Goal: Communication & Community: Answer question/provide support

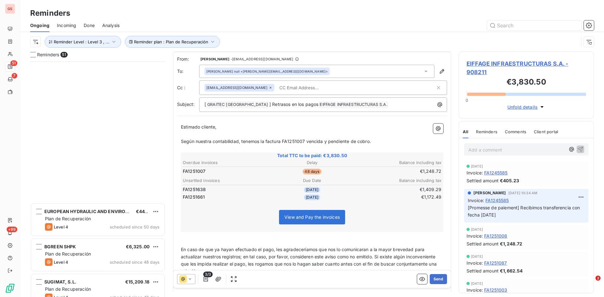
scroll to position [1, 0]
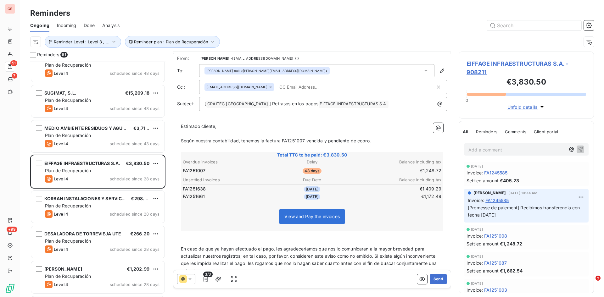
click at [380, 143] on p "Según nuestra contabilidad, tenemos la factura FA1251007 vencida y pendiente de…" at bounding box center [312, 141] width 263 height 7
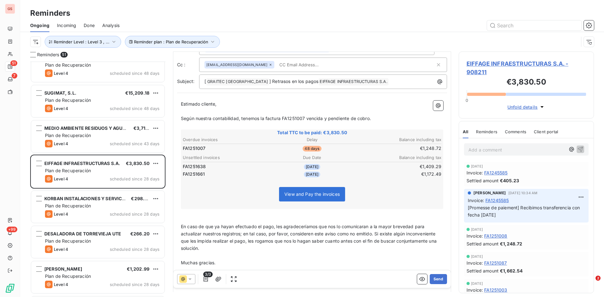
scroll to position [52, 0]
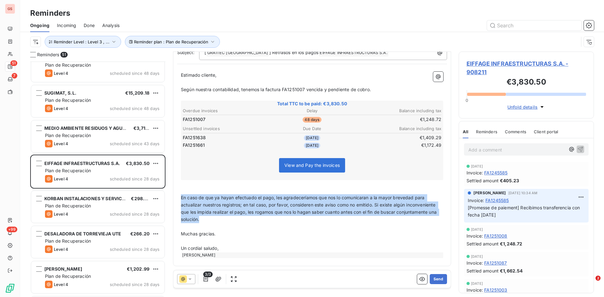
drag, startPoint x: 248, startPoint y: 222, endPoint x: 182, endPoint y: 201, distance: 69.5
click at [182, 201] on p "En caso de que ya hayan efectuado el pago, les agradeceríamos que nos lo comuni…" at bounding box center [312, 209] width 263 height 29
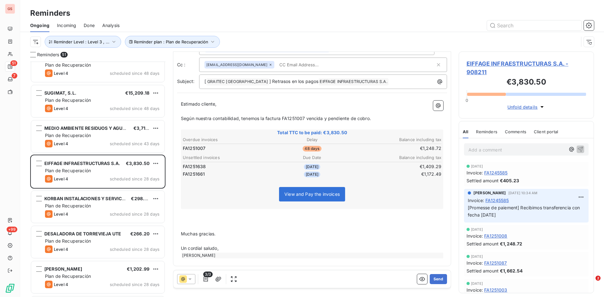
scroll to position [23, 0]
click at [269, 64] on icon at bounding box center [271, 65] width 4 height 4
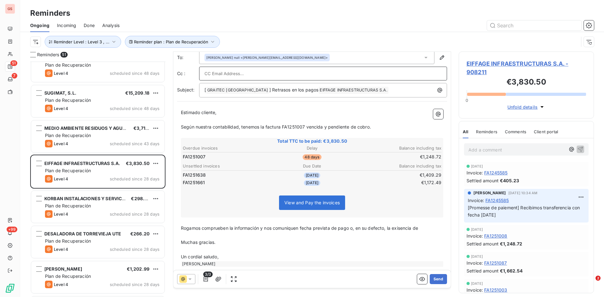
scroll to position [0, 0]
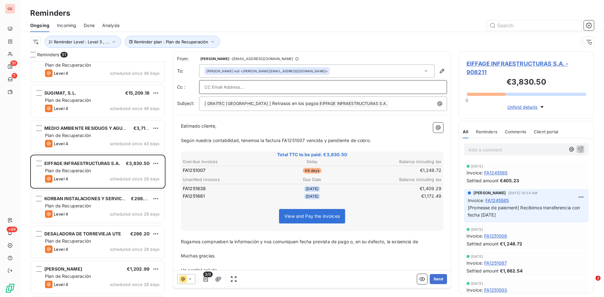
click at [349, 71] on div "[PERSON_NAME] null <[PERSON_NAME][EMAIL_ADDRESS][DOMAIN_NAME]>" at bounding box center [316, 71] width 235 height 13
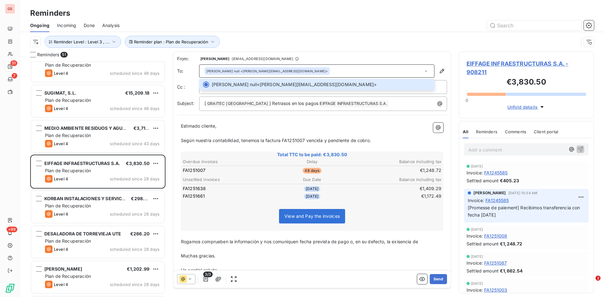
click at [345, 70] on div "[PERSON_NAME] null <[PERSON_NAME][EMAIL_ADDRESS][DOMAIN_NAME]>" at bounding box center [316, 71] width 235 height 13
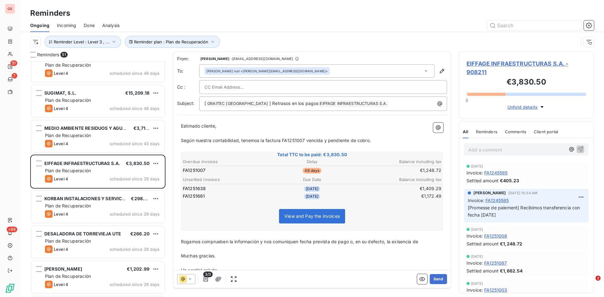
click at [216, 88] on input "text" at bounding box center [239, 86] width 68 height 9
paste input "[PERSON_NAME][EMAIL_ADDRESS][PERSON_NAME][DOMAIN_NAME]"
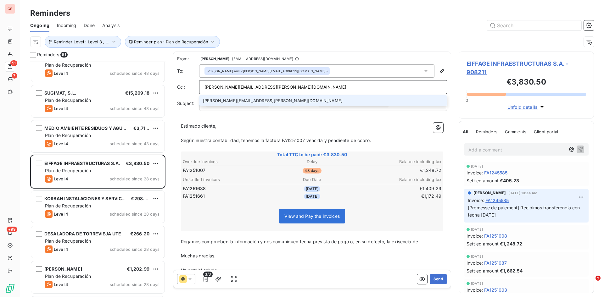
type input "[PERSON_NAME][EMAIL_ADDRESS][PERSON_NAME][DOMAIN_NAME]"
click at [229, 99] on li "[PERSON_NAME][EMAIL_ADDRESS][PERSON_NAME][DOMAIN_NAME]" at bounding box center [323, 100] width 248 height 11
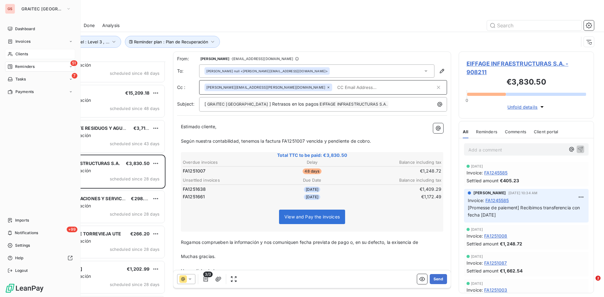
click at [18, 52] on span "Clients" at bounding box center [21, 54] width 13 height 6
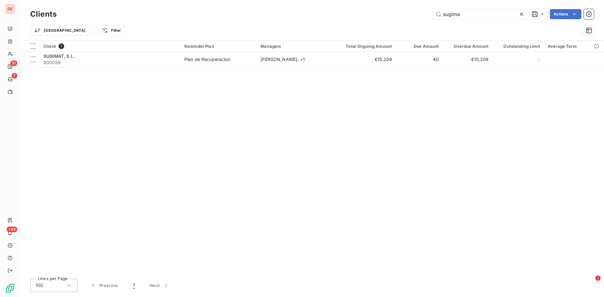
drag, startPoint x: 466, startPoint y: 14, endPoint x: 422, endPoint y: 16, distance: 43.5
click at [422, 16] on div "sugima Actions" at bounding box center [329, 14] width 530 height 10
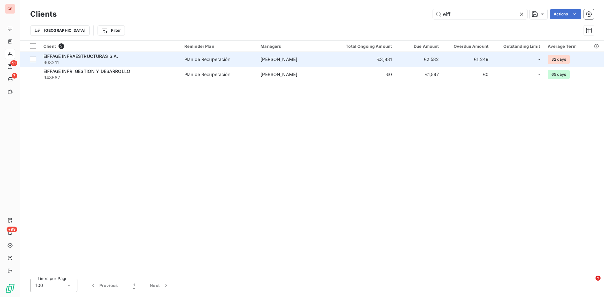
type input "eiff"
click at [79, 59] on div "EIFFAGE INFRAESTRUCTURAS S.A." at bounding box center [109, 56] width 133 height 6
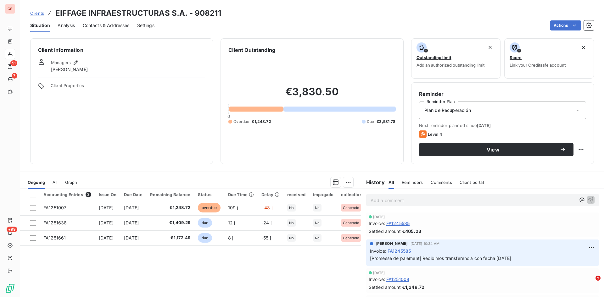
click at [85, 25] on span "Contacts & Addresses" at bounding box center [106, 25] width 47 height 6
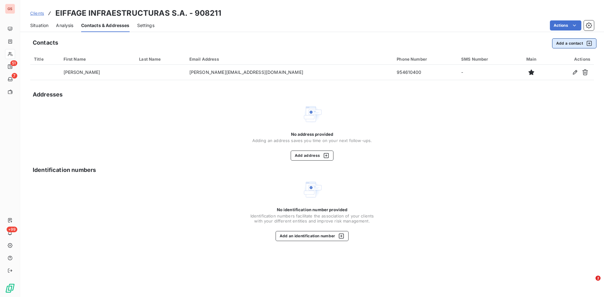
click at [563, 41] on button "Add a contact" at bounding box center [574, 43] width 44 height 10
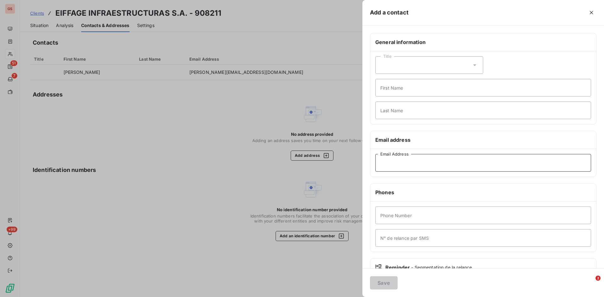
click at [417, 160] on input "Email Address" at bounding box center [484, 163] width 216 height 18
paste input "[PERSON_NAME][EMAIL_ADDRESS][PERSON_NAME][DOMAIN_NAME]"
type input "[PERSON_NAME][EMAIL_ADDRESS][PERSON_NAME][DOMAIN_NAME]"
click at [383, 282] on button "Save" at bounding box center [384, 283] width 28 height 13
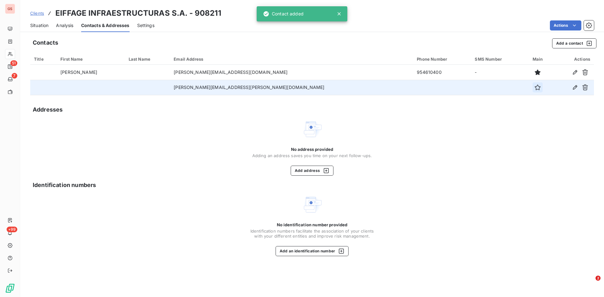
click at [535, 86] on icon "button" at bounding box center [538, 87] width 6 height 6
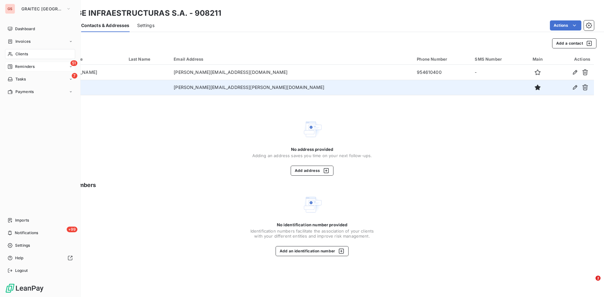
click at [20, 66] on span "Reminders" at bounding box center [25, 67] width 20 height 6
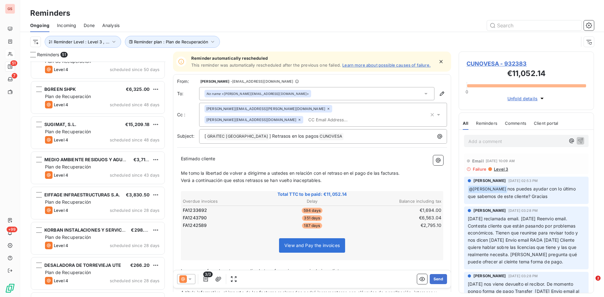
scroll to position [189, 0]
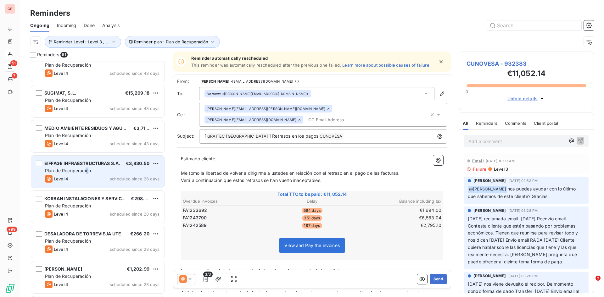
click at [88, 168] on span "Plan de Recuperación" at bounding box center [68, 170] width 46 height 5
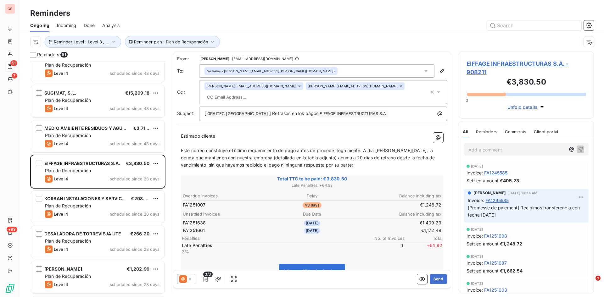
click at [192, 280] on icon at bounding box center [190, 279] width 6 height 6
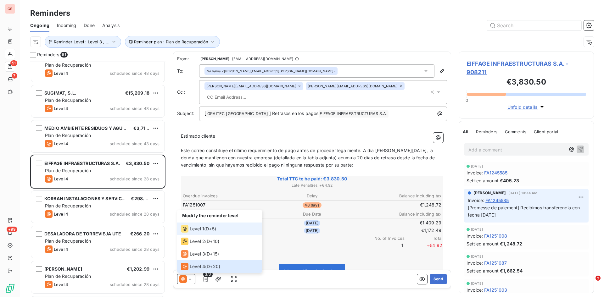
click at [202, 228] on span "Level 1" at bounding box center [197, 229] width 14 height 6
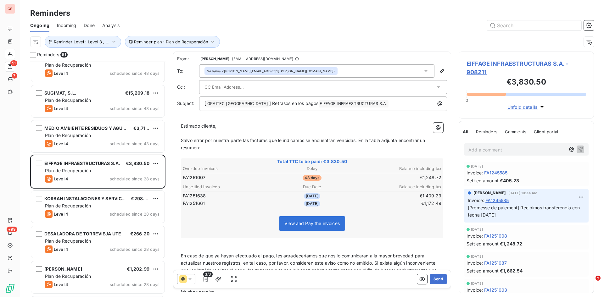
click at [424, 67] on div "No name <[PERSON_NAME][EMAIL_ADDRESS][PERSON_NAME][DOMAIN_NAME]>" at bounding box center [316, 71] width 235 height 13
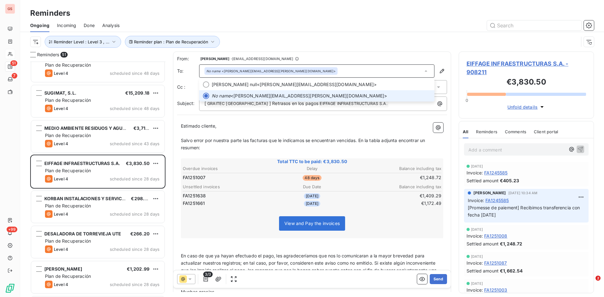
click at [265, 99] on span "No name <[PERSON_NAME][EMAIL_ADDRESS][PERSON_NAME][DOMAIN_NAME]>" at bounding box center [321, 96] width 219 height 6
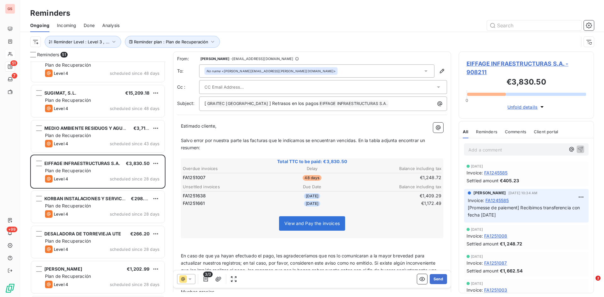
click at [243, 82] on input "text" at bounding box center [239, 86] width 68 height 9
click at [205, 146] on p "Salvo error por nuestra parte las facturas que le indicamos se encuentran venci…" at bounding box center [312, 144] width 263 height 14
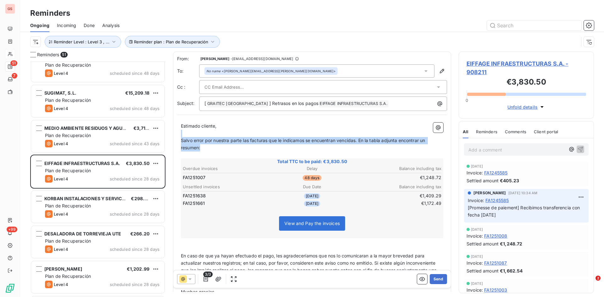
drag, startPoint x: 205, startPoint y: 146, endPoint x: 185, endPoint y: 136, distance: 22.5
click at [185, 136] on div "Estimado cliente, ﻿ Salvo error por nuestra parte las facturas que le indicamos…" at bounding box center [312, 220] width 263 height 194
drag, startPoint x: 210, startPoint y: 147, endPoint x: 187, endPoint y: 135, distance: 26.3
click at [187, 135] on div "Estimado cliente, ﻿ Salvo error por nuestra parte las facturas que le indicamos…" at bounding box center [312, 220] width 263 height 194
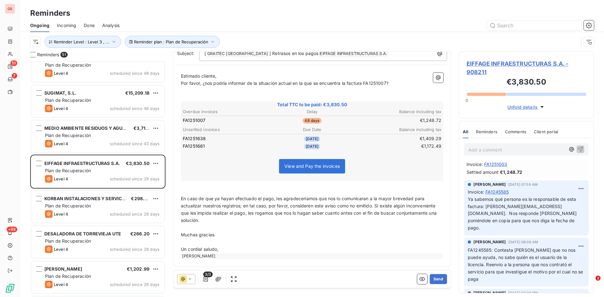
scroll to position [51, 0]
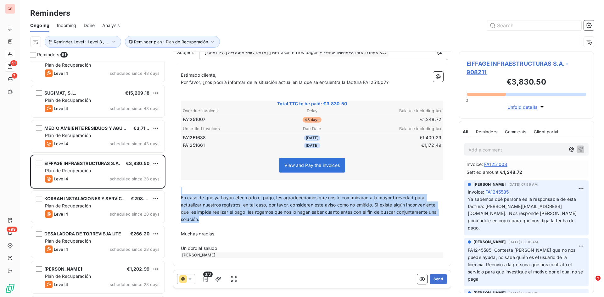
drag, startPoint x: 243, startPoint y: 217, endPoint x: 175, endPoint y: 192, distance: 72.4
click at [175, 192] on div "From: [PERSON_NAME] - [EMAIL_ADDRESS][DOMAIN_NAME] To: No name <[PERSON_NAME][E…" at bounding box center [312, 134] width 278 height 266
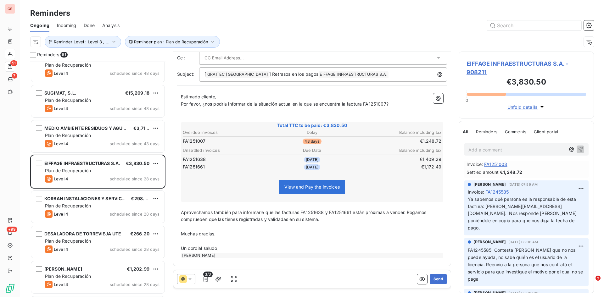
scroll to position [37, 0]
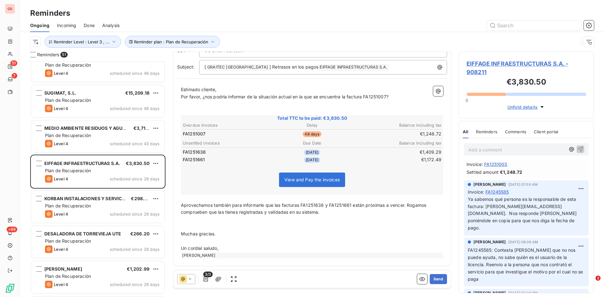
click at [238, 213] on span "Aprovechamos también para informarle que las facturas FA1251638 y FA1251661 est…" at bounding box center [304, 209] width 247 height 13
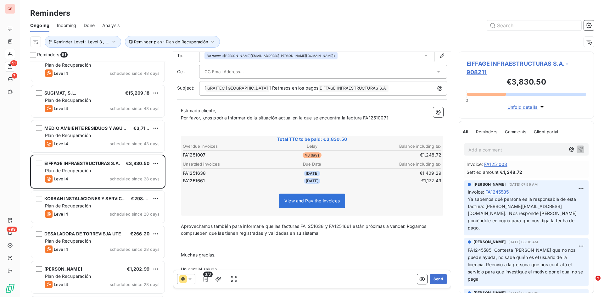
scroll to position [5, 0]
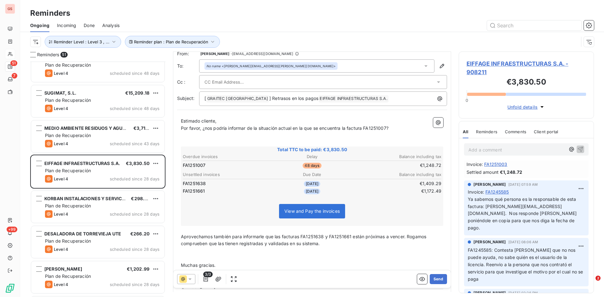
click at [264, 236] on span "Aprovechamos también para informarle que las facturas FA1251638 y FA1251661 est…" at bounding box center [304, 240] width 247 height 13
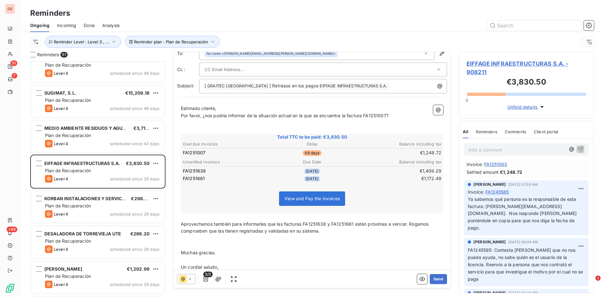
scroll to position [0, 0]
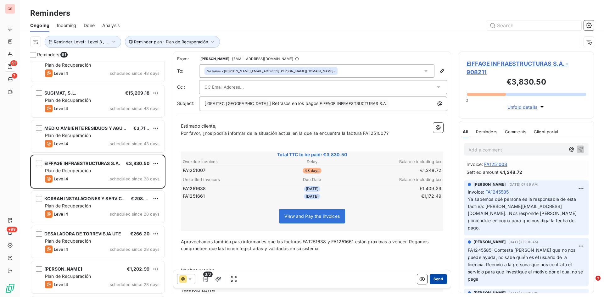
click at [430, 279] on button "Send" at bounding box center [438, 279] width 17 height 10
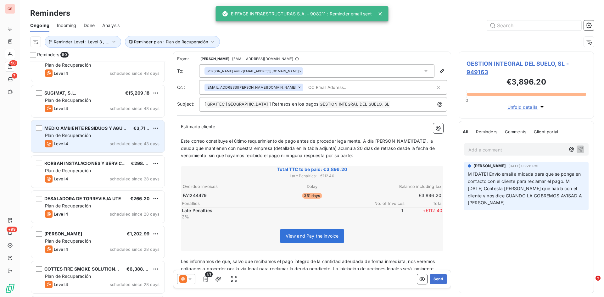
click at [83, 136] on span "Plan de Recuperación" at bounding box center [68, 135] width 46 height 5
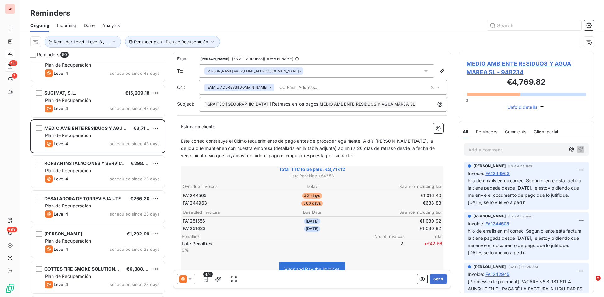
click at [482, 146] on p "Add a comment ﻿" at bounding box center [517, 150] width 97 height 8
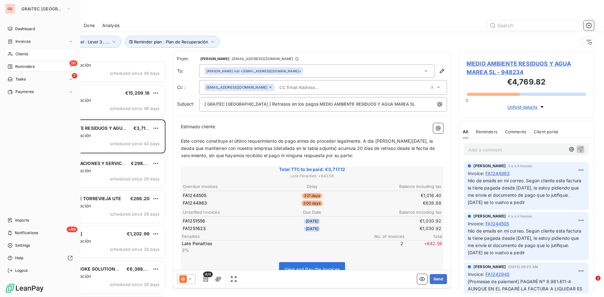
click at [25, 53] on span "Clients" at bounding box center [21, 54] width 13 height 6
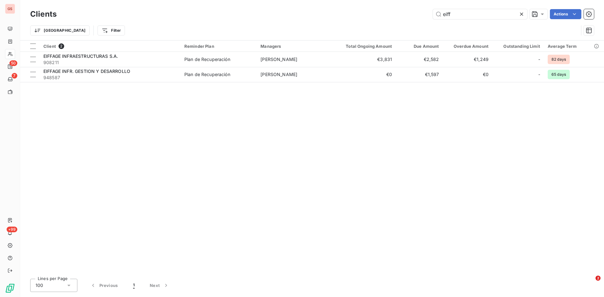
drag, startPoint x: 458, startPoint y: 13, endPoint x: 418, endPoint y: 15, distance: 40.0
click at [418, 15] on div "[PERSON_NAME] Actions" at bounding box center [329, 14] width 530 height 10
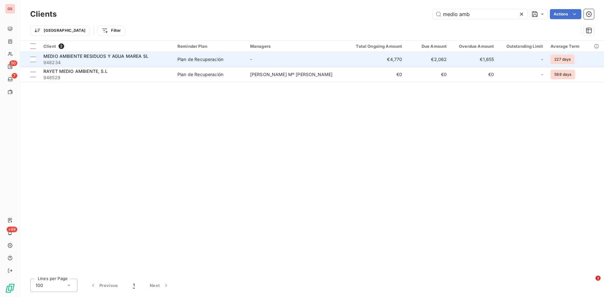
type input "medio amb"
click at [56, 57] on span "MEDIO AMBIENTE RESIDUOS Y AGUA MAREA SL" at bounding box center [95, 56] width 105 height 5
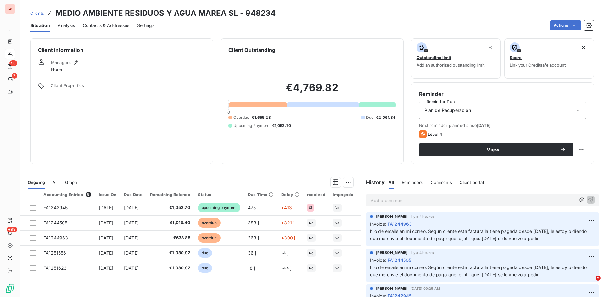
click at [409, 202] on p "Add a comment ﻿" at bounding box center [473, 201] width 205 height 8
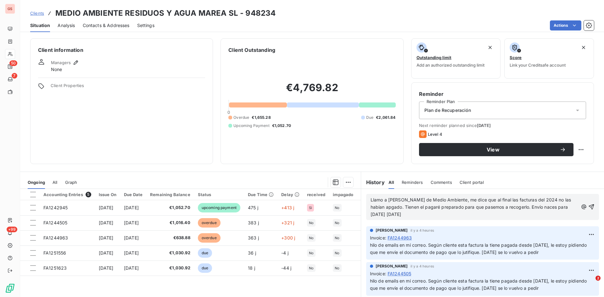
click at [535, 200] on span "Llamo a [PERSON_NAME] de Medio Ambiente, me dice que al final las facturas del …" at bounding box center [472, 207] width 202 height 20
click at [429, 206] on span "Llamo a [PERSON_NAME] de Medio Ambiente, me dice que al final las facturas del …" at bounding box center [468, 207] width 195 height 20
click at [391, 215] on span "Llamo a [PERSON_NAME] de Medio Ambiente, me dice que al final las facturas del …" at bounding box center [468, 207] width 195 height 20
click at [589, 209] on icon "button" at bounding box center [592, 207] width 6 height 6
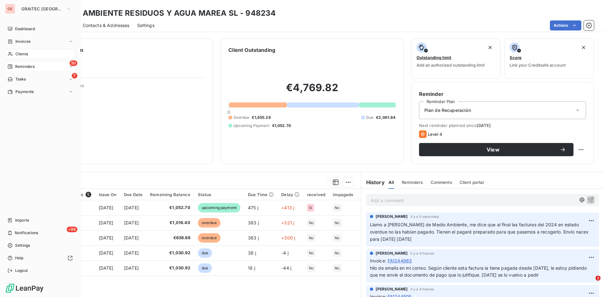
click at [18, 65] on span "Reminders" at bounding box center [25, 67] width 20 height 6
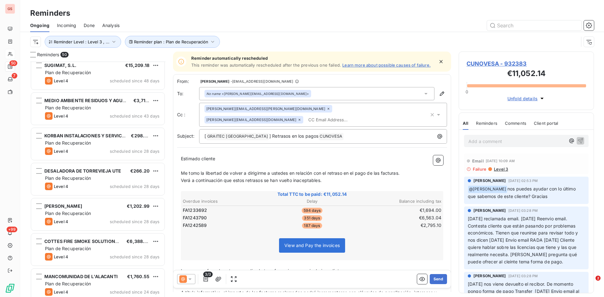
scroll to position [221, 0]
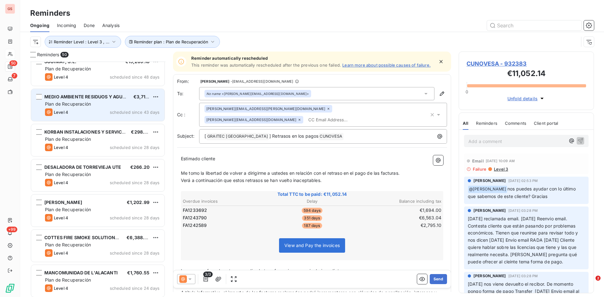
click at [88, 105] on span "Plan de Recuperación" at bounding box center [68, 103] width 46 height 5
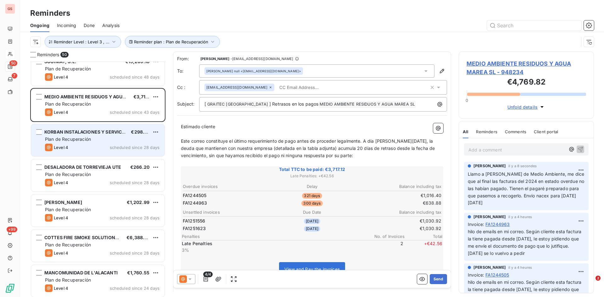
click at [86, 139] on span "Plan de Recuperación" at bounding box center [68, 139] width 46 height 5
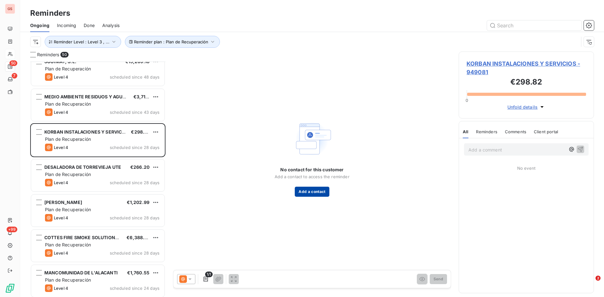
click at [322, 194] on button "Add a contact" at bounding box center [312, 192] width 34 height 10
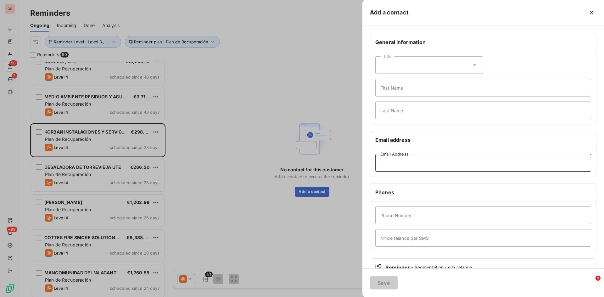
click at [393, 168] on input "Email Address" at bounding box center [484, 163] width 216 height 18
paste input "[EMAIL_ADDRESS][DOMAIN_NAME]"
type input "[EMAIL_ADDRESS][DOMAIN_NAME]"
click at [381, 279] on button "Save" at bounding box center [384, 283] width 28 height 13
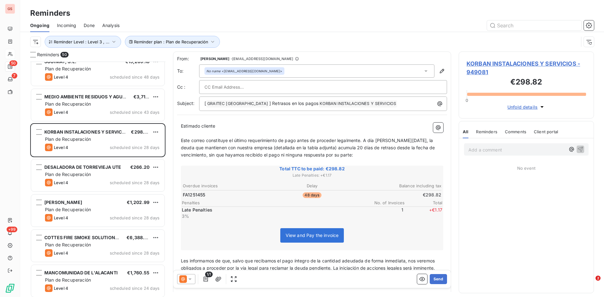
click at [274, 82] on div at bounding box center [323, 87] width 248 height 14
click at [261, 91] on input "text" at bounding box center [323, 86] width 237 height 9
paste input "[EMAIL_ADDRESS][DOMAIN_NAME]"
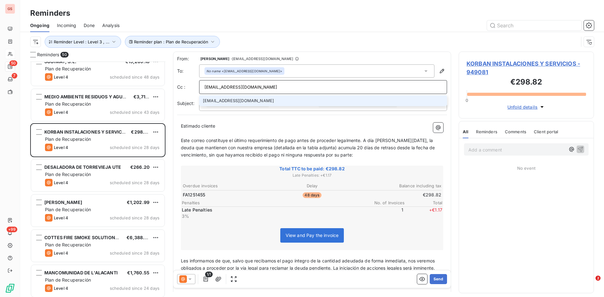
type input "[EMAIL_ADDRESS][DOMAIN_NAME]"
click at [246, 101] on li "[EMAIL_ADDRESS][DOMAIN_NAME]" at bounding box center [323, 100] width 248 height 11
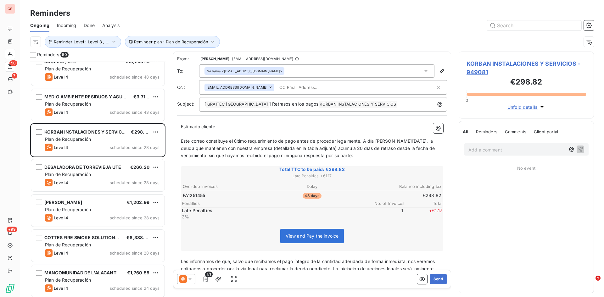
click at [193, 280] on icon at bounding box center [190, 279] width 6 height 6
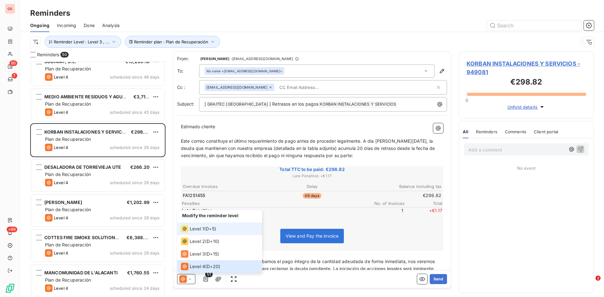
click at [199, 229] on span "Level 1" at bounding box center [197, 229] width 14 height 6
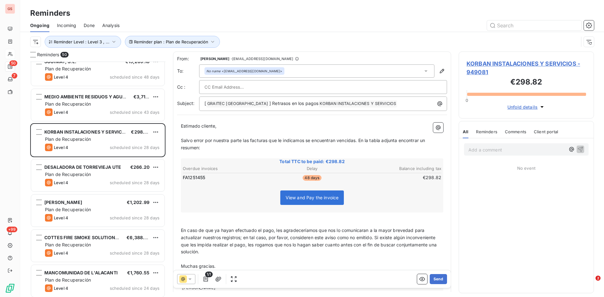
click at [255, 88] on input "text" at bounding box center [239, 86] width 68 height 9
paste input "[EMAIL_ADDRESS][DOMAIN_NAME]"
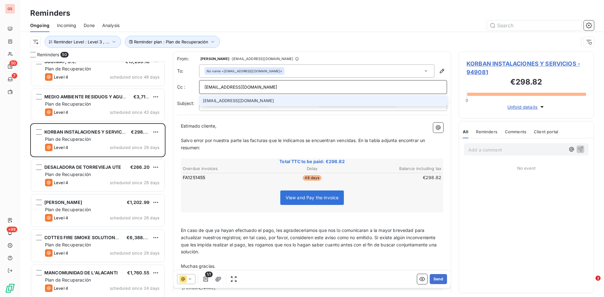
type input "[EMAIL_ADDRESS][DOMAIN_NAME]"
click at [244, 101] on li "[EMAIL_ADDRESS][DOMAIN_NAME]" at bounding box center [323, 100] width 248 height 11
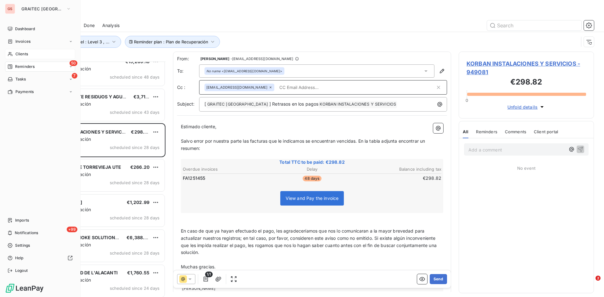
click at [20, 54] on span "Clients" at bounding box center [21, 54] width 13 height 6
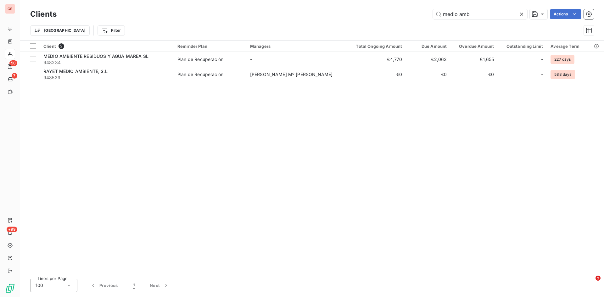
drag, startPoint x: 474, startPoint y: 16, endPoint x: 421, endPoint y: 16, distance: 53.8
click at [421, 16] on div "medio amb Actions" at bounding box center [329, 14] width 530 height 10
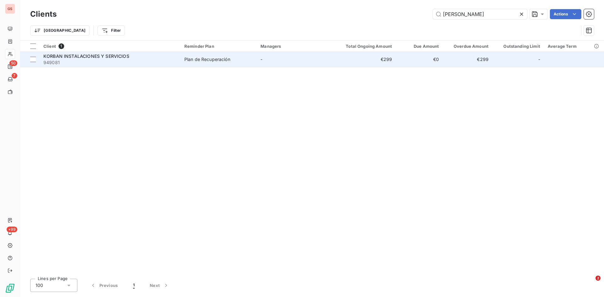
type input "[PERSON_NAME]"
click at [72, 54] on span "KORBAN INSTALACIONES Y SERVICIOS" at bounding box center [86, 56] width 86 height 5
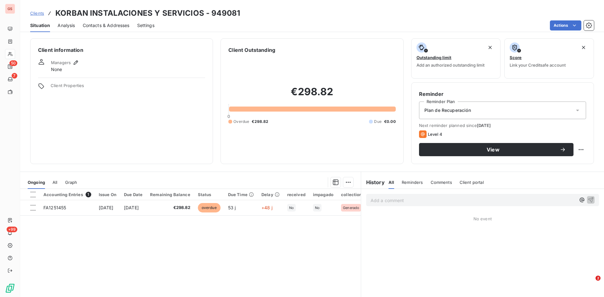
click at [101, 27] on span "Contacts & Addresses" at bounding box center [106, 25] width 47 height 6
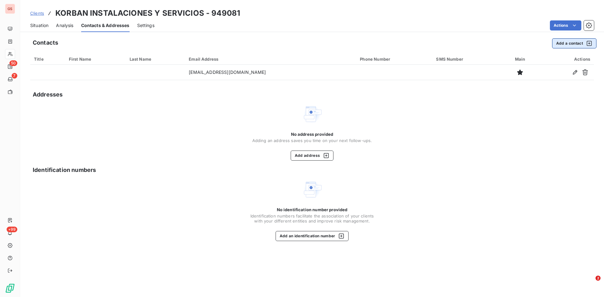
click at [572, 43] on button "Add a contact" at bounding box center [574, 43] width 44 height 10
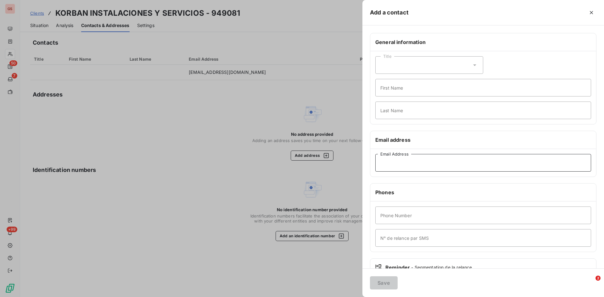
click at [410, 163] on input "Email Address" at bounding box center [484, 163] width 216 height 18
paste input "[EMAIL_ADDRESS][DOMAIN_NAME]"
type input "[EMAIL_ADDRESS][DOMAIN_NAME]"
click at [381, 281] on button "Save" at bounding box center [384, 283] width 28 height 13
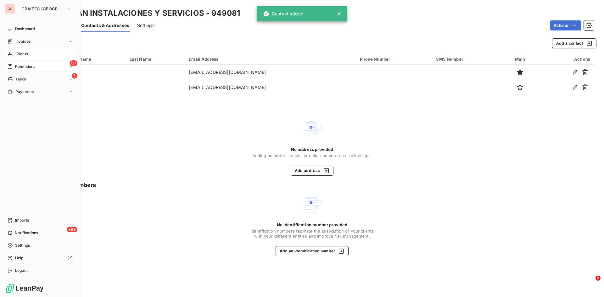
click at [19, 66] on span "Reminders" at bounding box center [25, 67] width 20 height 6
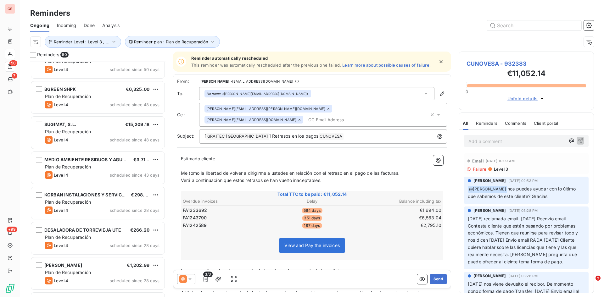
scroll to position [189, 0]
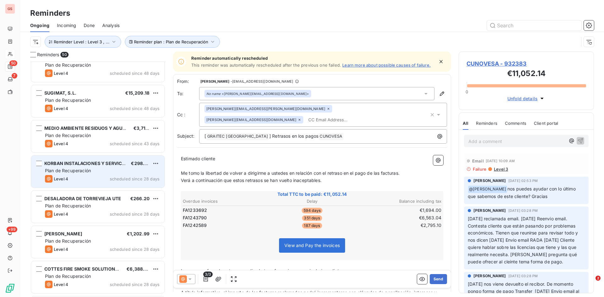
click at [81, 170] on span "Plan de Recuperación" at bounding box center [68, 170] width 46 height 5
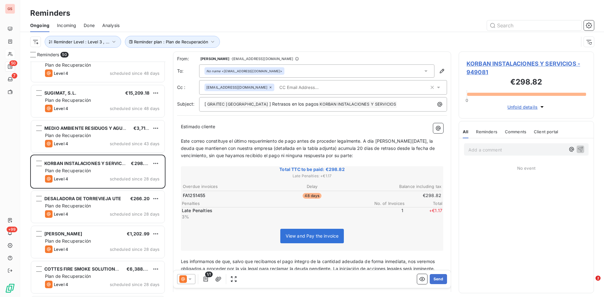
click at [191, 280] on icon at bounding box center [190, 279] width 6 height 6
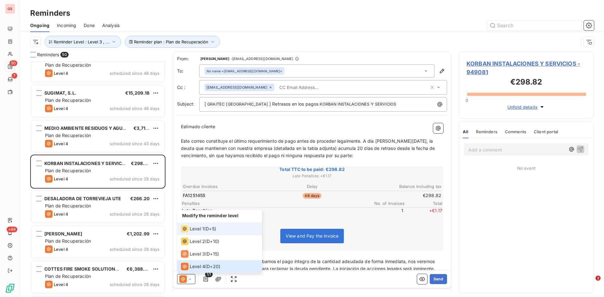
click at [205, 227] on div "Level 1 ( D+5 )" at bounding box center [198, 229] width 35 height 8
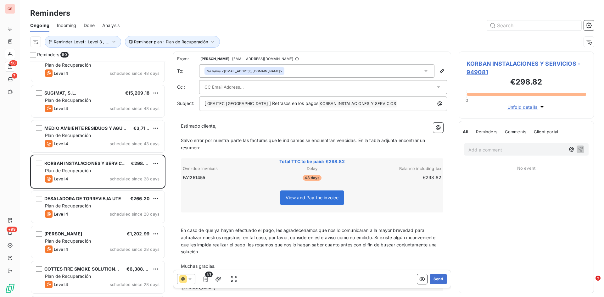
click at [268, 88] on div at bounding box center [320, 86] width 231 height 9
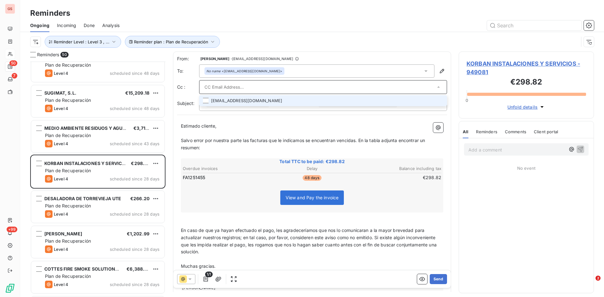
paste input "[EMAIL_ADDRESS][DOMAIN_NAME]"
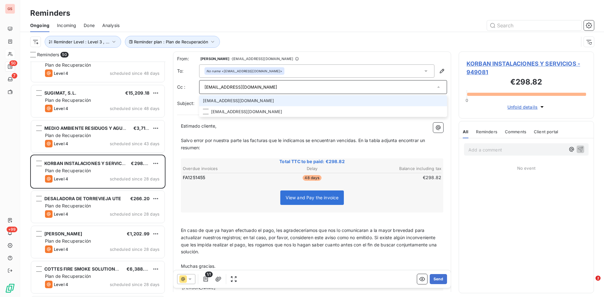
type input "[EMAIL_ADDRESS][DOMAIN_NAME]"
click at [243, 101] on li "[EMAIL_ADDRESS][DOMAIN_NAME]" at bounding box center [323, 100] width 248 height 11
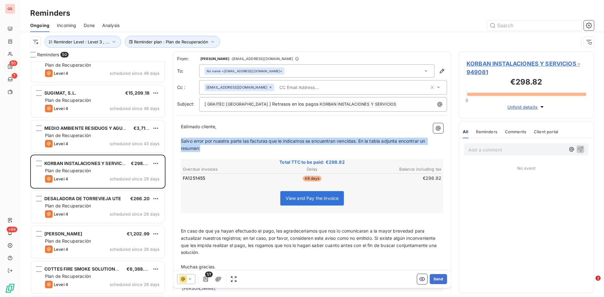
drag, startPoint x: 210, startPoint y: 147, endPoint x: 174, endPoint y: 140, distance: 36.7
click at [174, 140] on div "From: [PERSON_NAME] - [EMAIL_ADDRESS][DOMAIN_NAME] To: No name <[EMAIL_ADDRESS]…" at bounding box center [312, 176] width 278 height 248
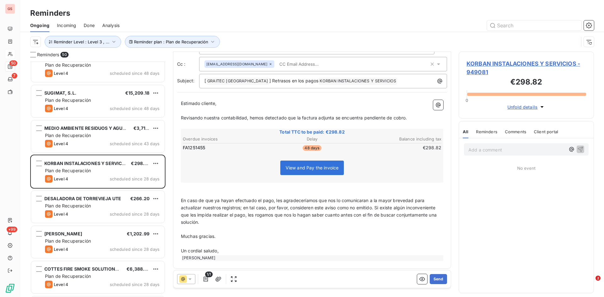
scroll to position [26, 0]
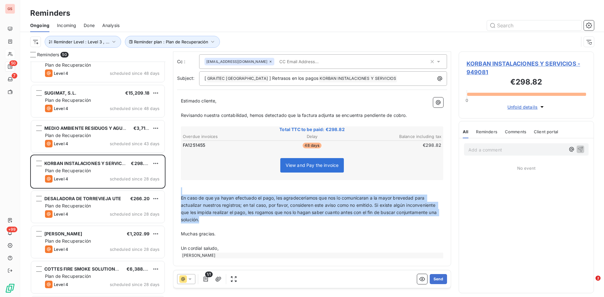
drag, startPoint x: 247, startPoint y: 221, endPoint x: 173, endPoint y: 193, distance: 79.1
click at [173, 193] on div "Reminders 50 EUROPEAN HYDRAULIC AND ENVIRONMENTAL ENG €441.65 Plan de Recuperac…" at bounding box center [312, 175] width 584 height 246
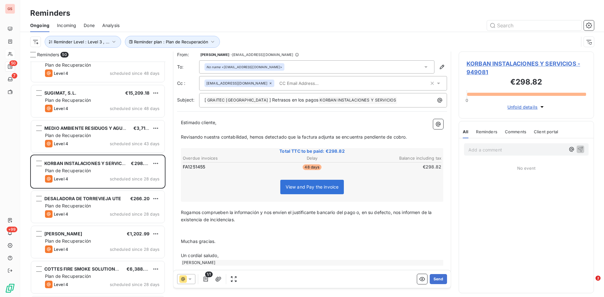
scroll to position [0, 0]
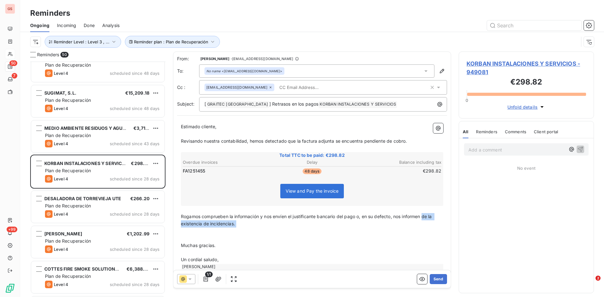
drag, startPoint x: 427, startPoint y: 215, endPoint x: 424, endPoint y: 229, distance: 13.8
click at [424, 229] on div "Estimado cliente, ﻿ Revisando nuestra contabilidad, hemos detectado que la fact…" at bounding box center [312, 196] width 263 height 147
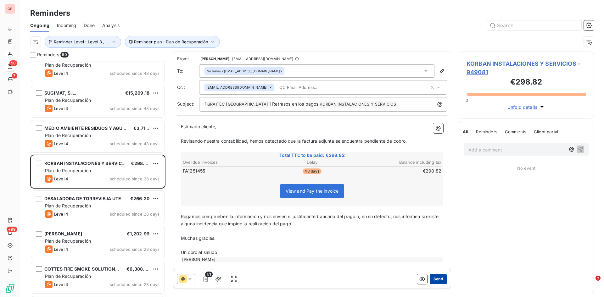
click at [433, 278] on button "Send" at bounding box center [438, 279] width 17 height 10
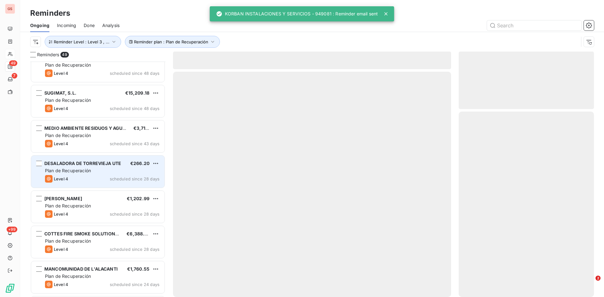
click at [93, 167] on div "DESALADORA DE TORREVIEJA UTE €266.20 Plan de Recuperación Level 4 scheduled sin…" at bounding box center [97, 172] width 133 height 32
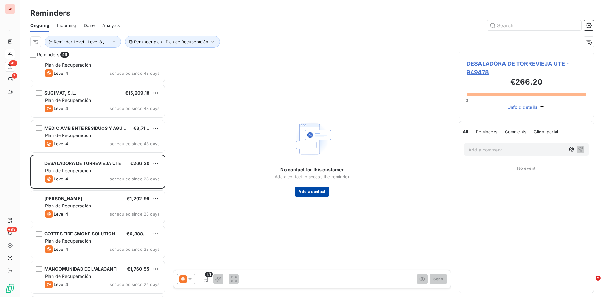
click at [321, 195] on button "Add a contact" at bounding box center [312, 192] width 34 height 10
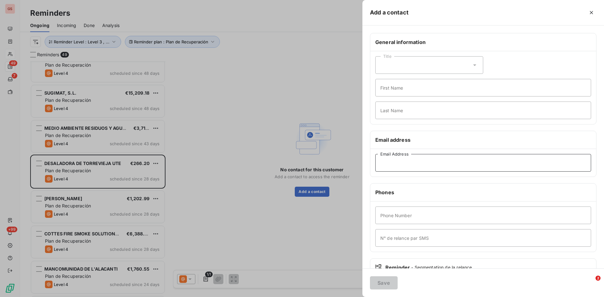
click at [416, 161] on input "Email Address" at bounding box center [484, 163] width 216 height 18
paste input "[EMAIL_ADDRESS][DOMAIN_NAME]"
type input "[EMAIL_ADDRESS][DOMAIN_NAME]"
click at [389, 283] on button "Save" at bounding box center [384, 283] width 28 height 13
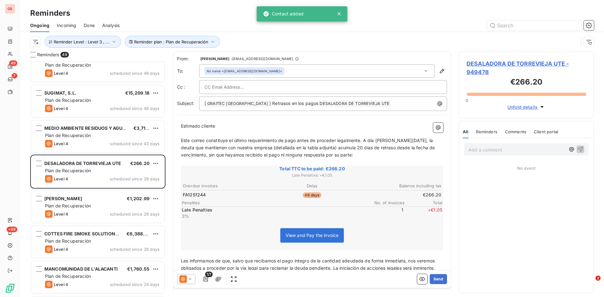
click at [192, 279] on icon at bounding box center [190, 279] width 6 height 6
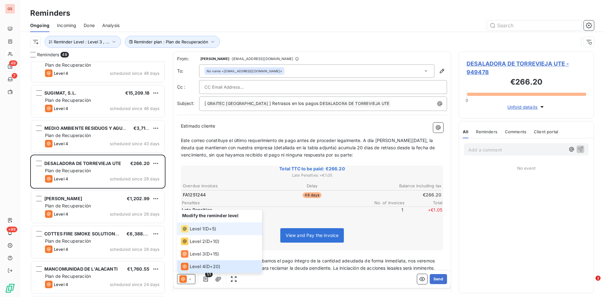
click at [204, 228] on span "Level 1" at bounding box center [197, 229] width 14 height 6
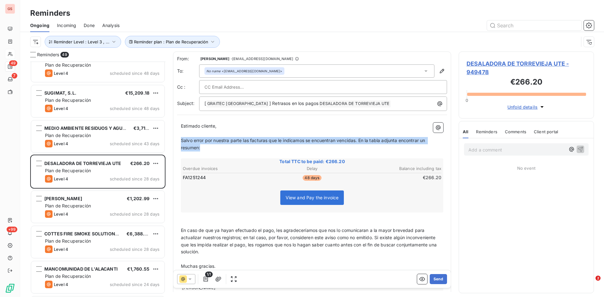
drag, startPoint x: 207, startPoint y: 149, endPoint x: 182, endPoint y: 140, distance: 26.6
click at [182, 140] on p "Salvo error por nuestra parte las facturas que le indicamos se encuentran venci…" at bounding box center [312, 144] width 263 height 14
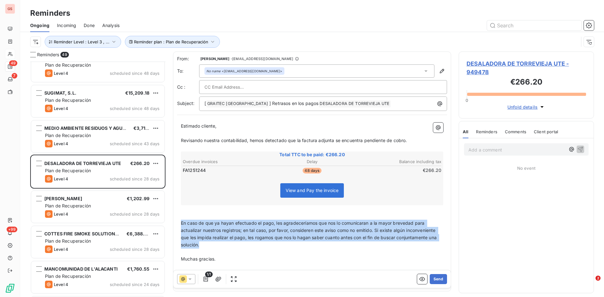
drag, startPoint x: 246, startPoint y: 245, endPoint x: 178, endPoint y: 220, distance: 72.2
click at [178, 220] on div "Estimado cliente, ﻿ Revisando nuestra contabilidad, hemos detectado que la fact…" at bounding box center [312, 203] width 270 height 169
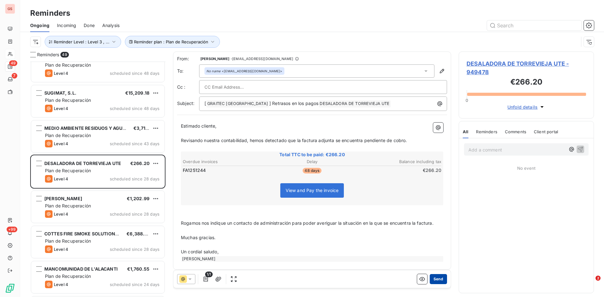
click at [438, 277] on button "Send" at bounding box center [438, 279] width 17 height 10
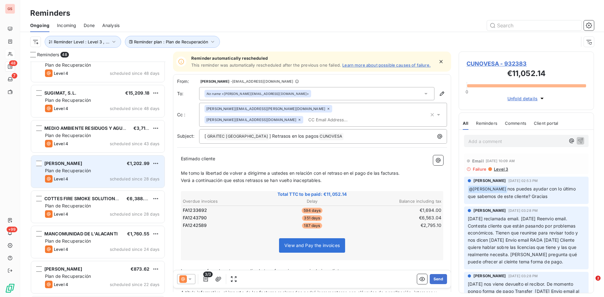
click at [83, 157] on div "[PERSON_NAME] €1,202.99 Plan de Recuperación Level 4 scheduled since 28 days" at bounding box center [97, 172] width 133 height 32
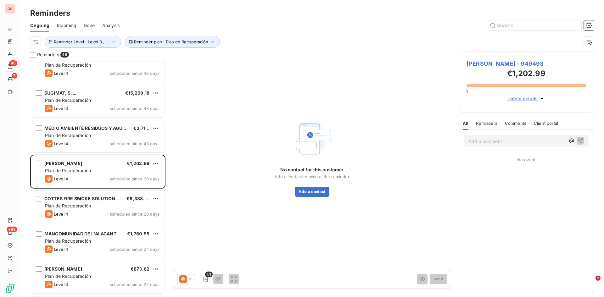
click at [89, 22] on div "Done" at bounding box center [89, 25] width 11 height 13
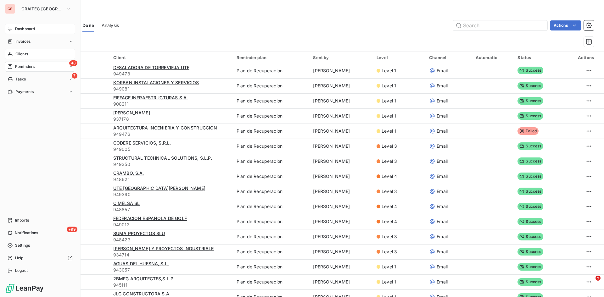
click at [17, 26] on div "Dashboard" at bounding box center [40, 29] width 70 height 10
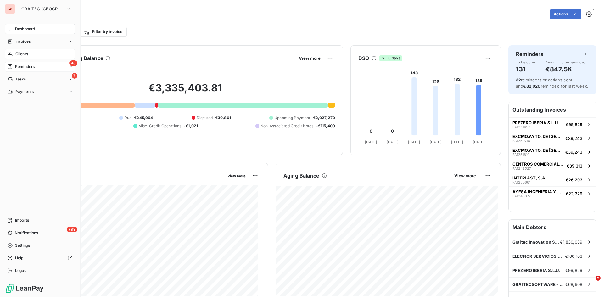
click at [34, 68] on span "Reminders" at bounding box center [25, 67] width 20 height 6
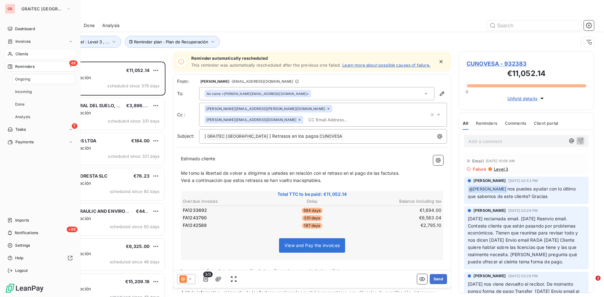
scroll to position [231, 131]
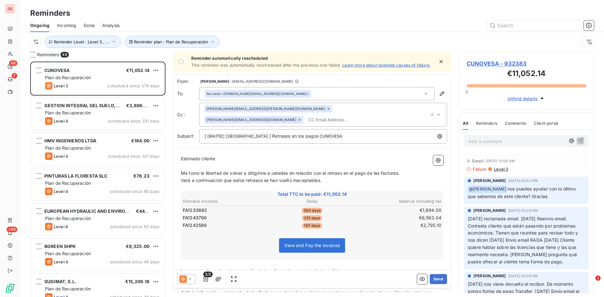
click at [93, 25] on span "Done" at bounding box center [89, 25] width 11 height 6
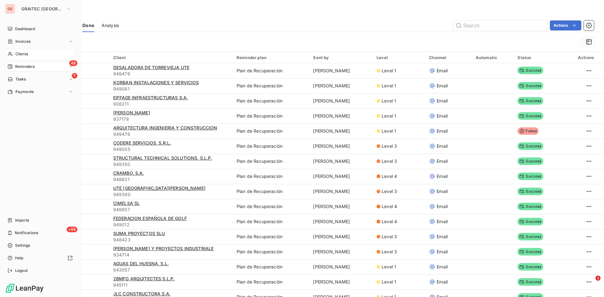
click at [21, 65] on span "Reminders" at bounding box center [25, 67] width 20 height 6
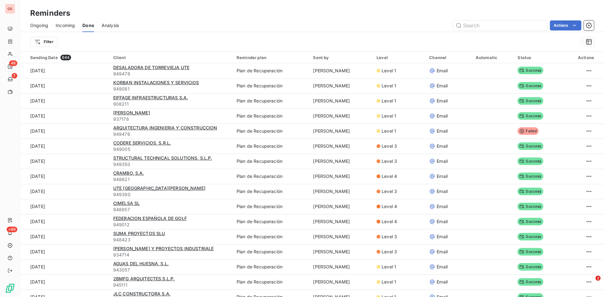
click at [528, 18] on div "Reminders" at bounding box center [312, 13] width 584 height 11
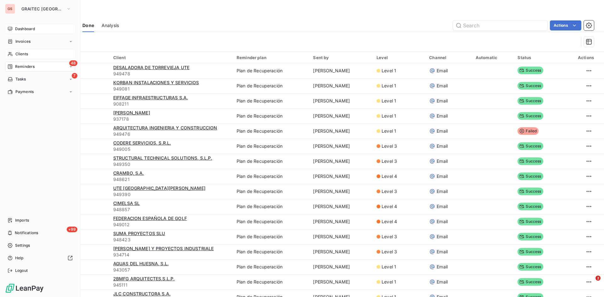
click at [12, 28] on icon at bounding box center [10, 29] width 4 height 4
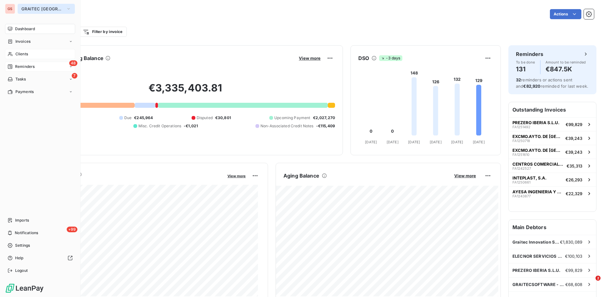
click at [66, 10] on icon "button" at bounding box center [68, 9] width 5 height 6
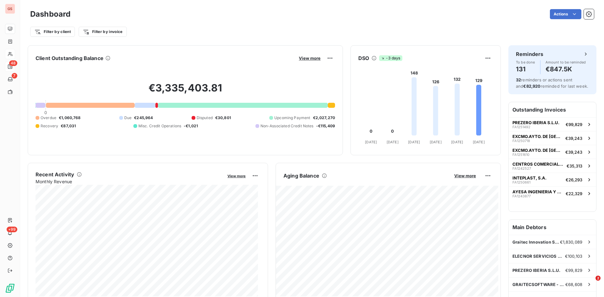
click at [207, 24] on div "Filter by client Filter by invoice" at bounding box center [312, 29] width 564 height 17
